Goal: Check status: Check status

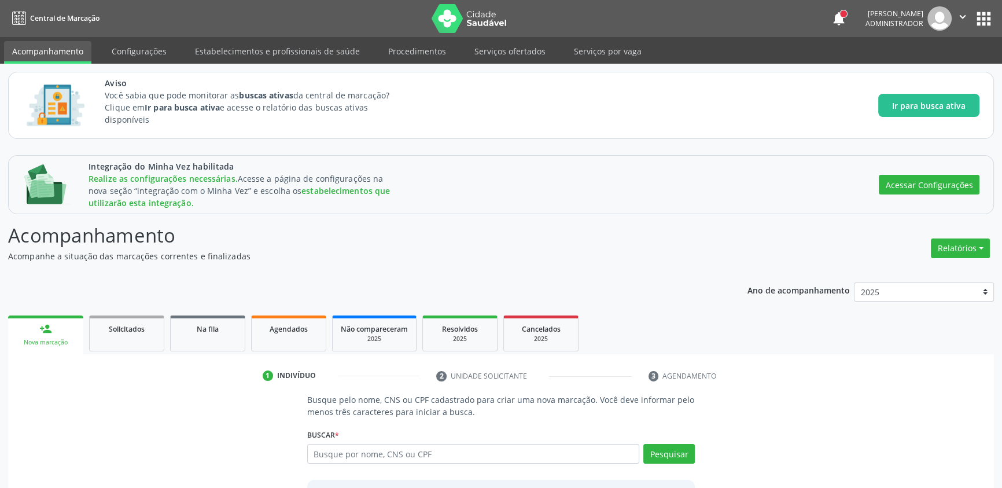
click at [393, 460] on input "text" at bounding box center [473, 454] width 332 height 20
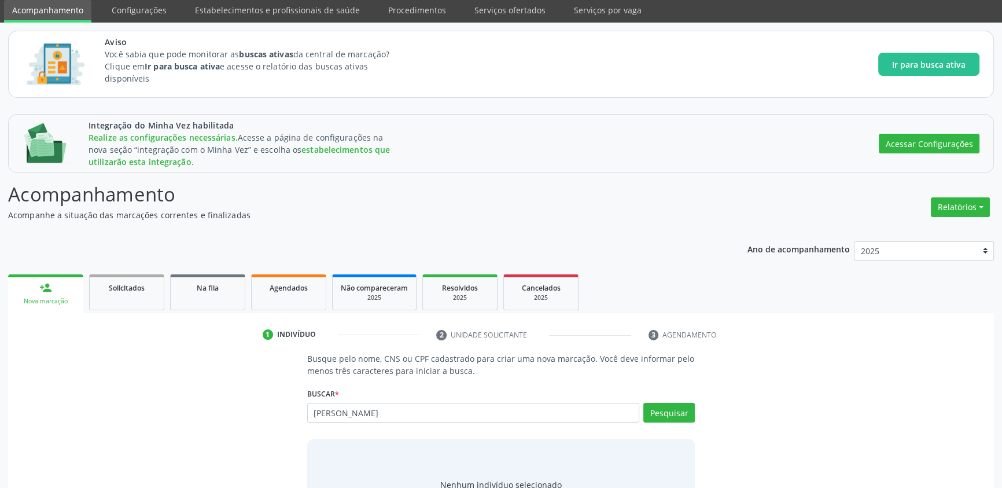
scroll to position [63, 0]
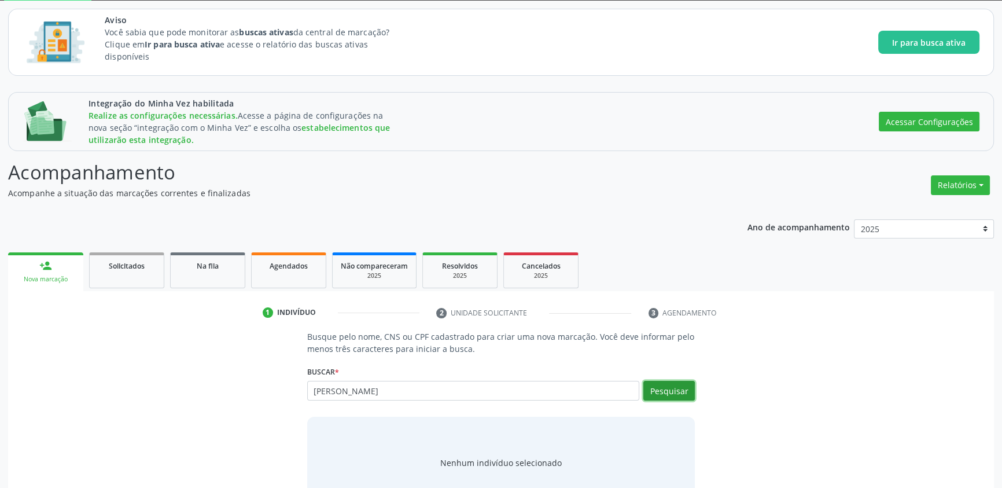
click at [667, 388] on button "Pesquisar" at bounding box center [668, 391] width 51 height 20
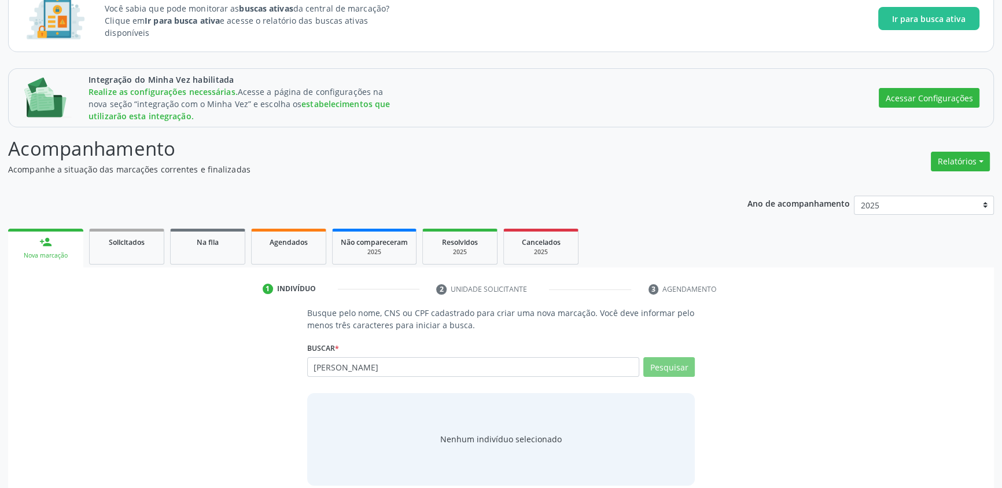
scroll to position [99, 0]
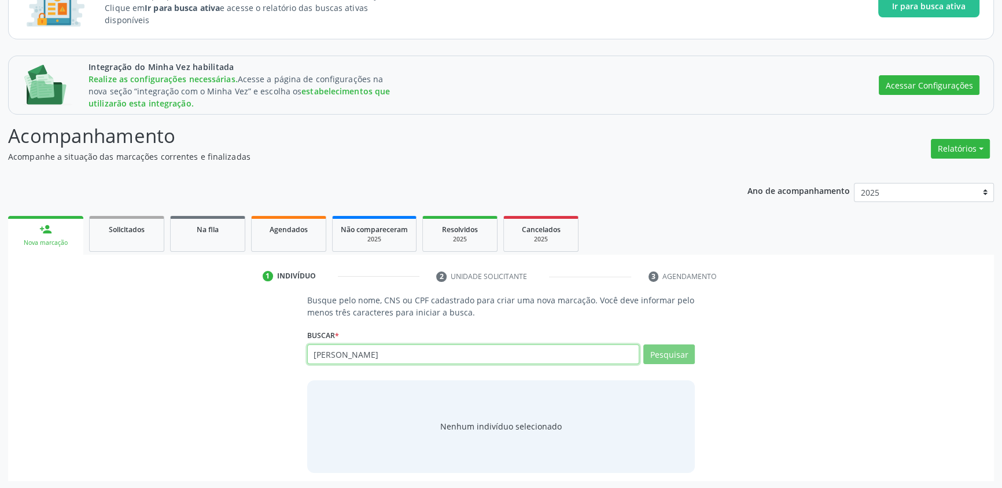
drag, startPoint x: 381, startPoint y: 353, endPoint x: 281, endPoint y: 350, distance: 100.1
click at [281, 350] on div "Busque pelo nome, CNS ou CPF cadastrado para criar uma nova marcação. Você deve…" at bounding box center [501, 383] width 970 height 178
type input "03"
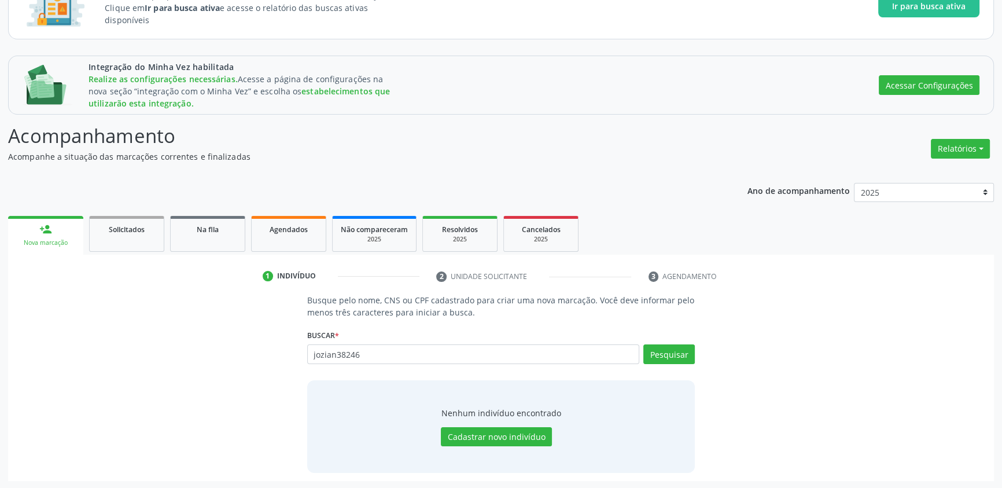
type input "jozian382463"
drag, startPoint x: 407, startPoint y: 350, endPoint x: 288, endPoint y: 347, distance: 119.2
click at [288, 347] on div "Busque pelo nome, CNS ou CPF cadastrado para criar uma nova marcação. Você deve…" at bounding box center [501, 383] width 970 height 178
type input "03438246392"
click at [683, 354] on button "Pesquisar" at bounding box center [668, 354] width 51 height 20
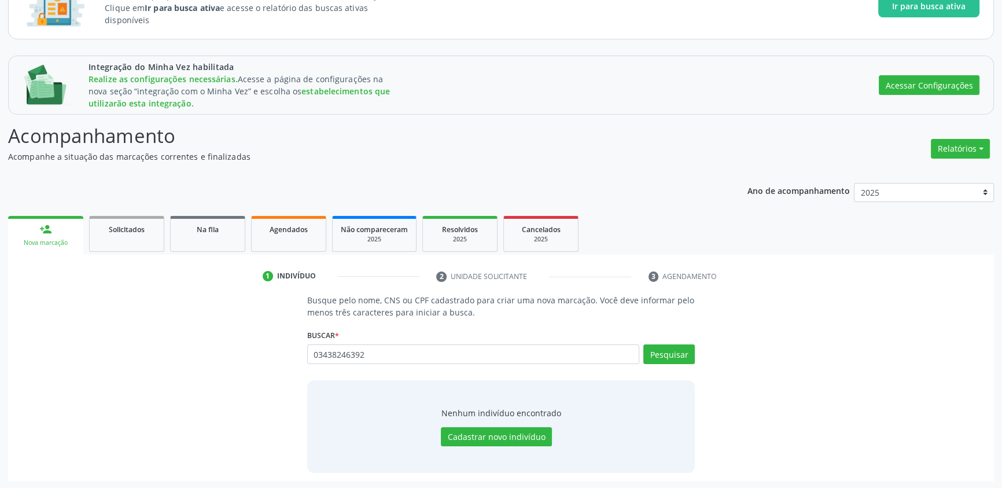
click at [685, 359] on div "03438246392 Busque por nome, CNS ou CPF Nenhum resultado encontrado para: " 034…" at bounding box center [501, 358] width 388 height 28
click at [758, 336] on div "Busque pelo nome, CNS ou CPF cadastrado para criar uma nova marcação. Você deve…" at bounding box center [501, 383] width 970 height 178
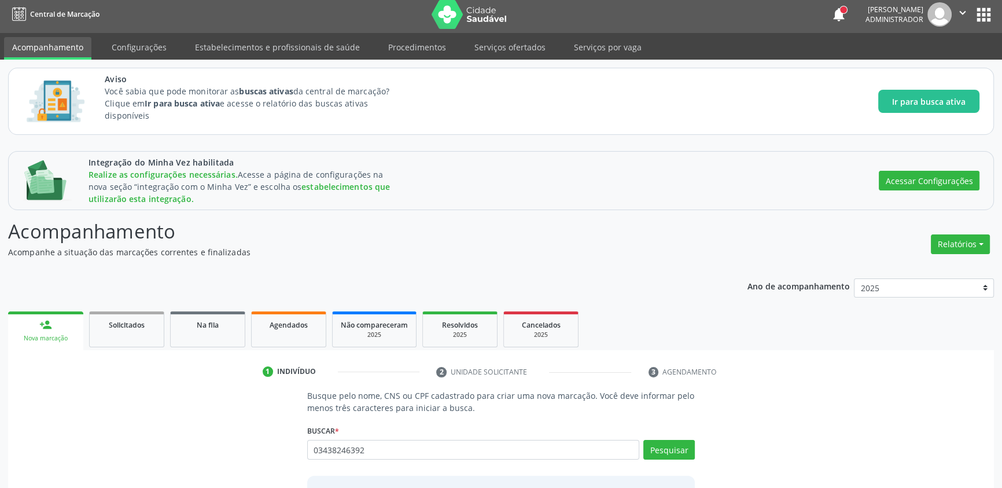
scroll to position [0, 0]
